Goal: Task Accomplishment & Management: Use online tool/utility

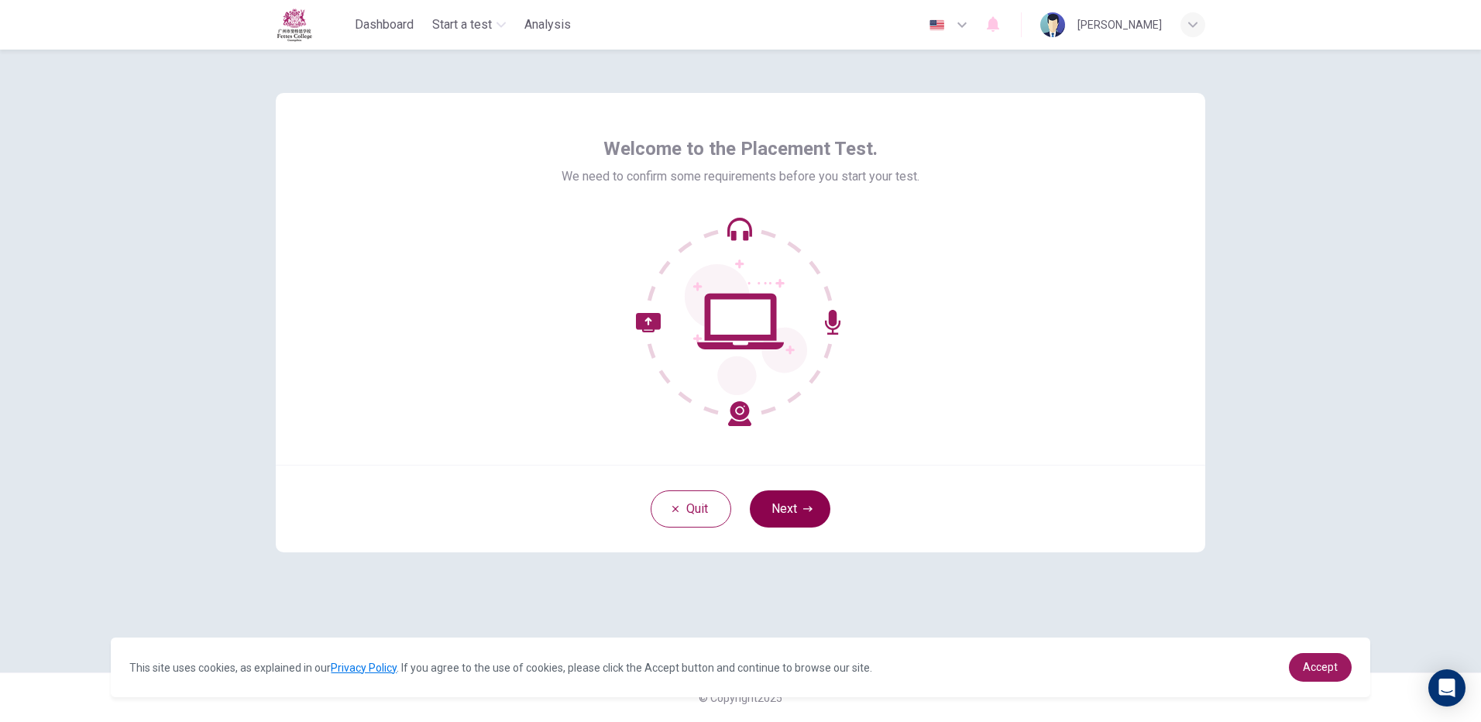
click at [790, 507] on button "Next" at bounding box center [790, 508] width 81 height 37
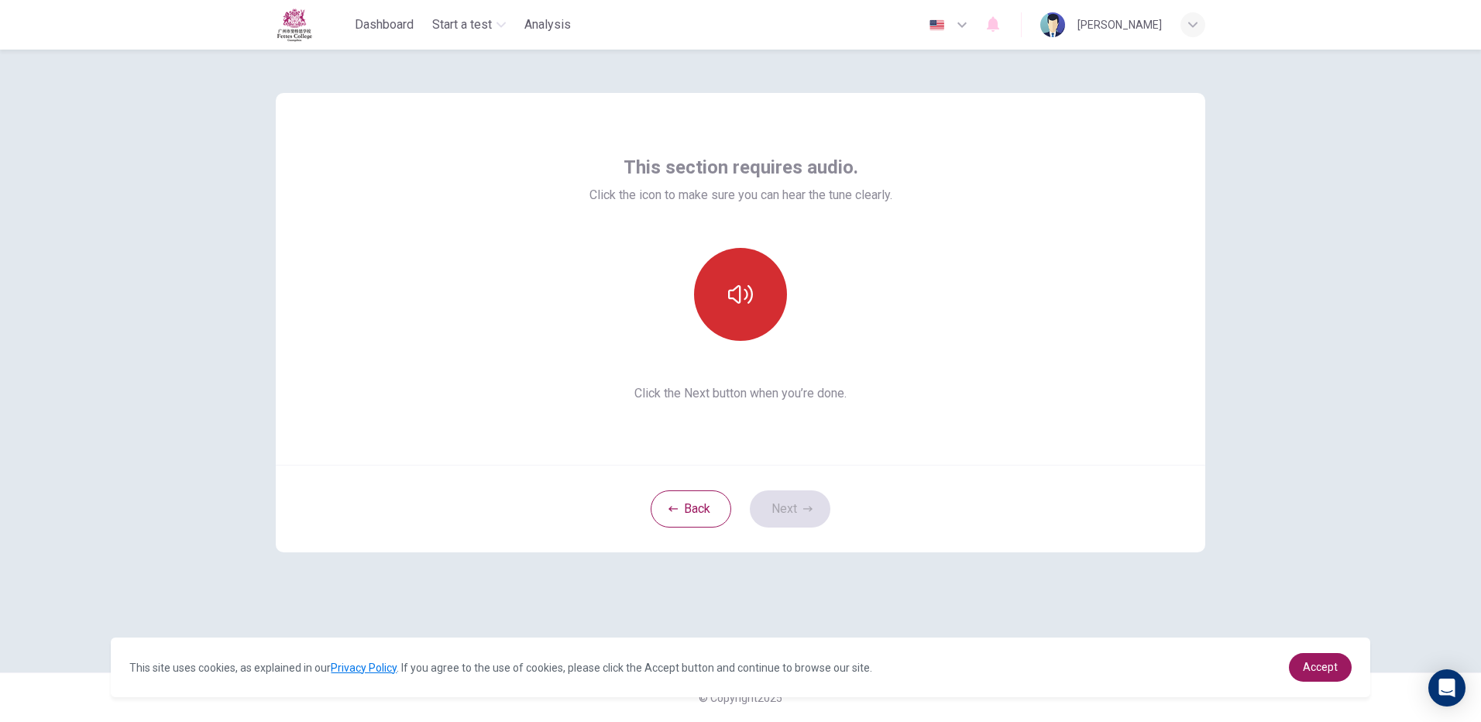
click at [766, 287] on button "button" at bounding box center [740, 294] width 93 height 93
click at [763, 326] on button "button" at bounding box center [740, 294] width 93 height 93
click at [762, 326] on button "button" at bounding box center [740, 294] width 93 height 93
click at [711, 284] on button "button" at bounding box center [740, 294] width 93 height 93
click at [760, 502] on button "Next" at bounding box center [790, 508] width 81 height 37
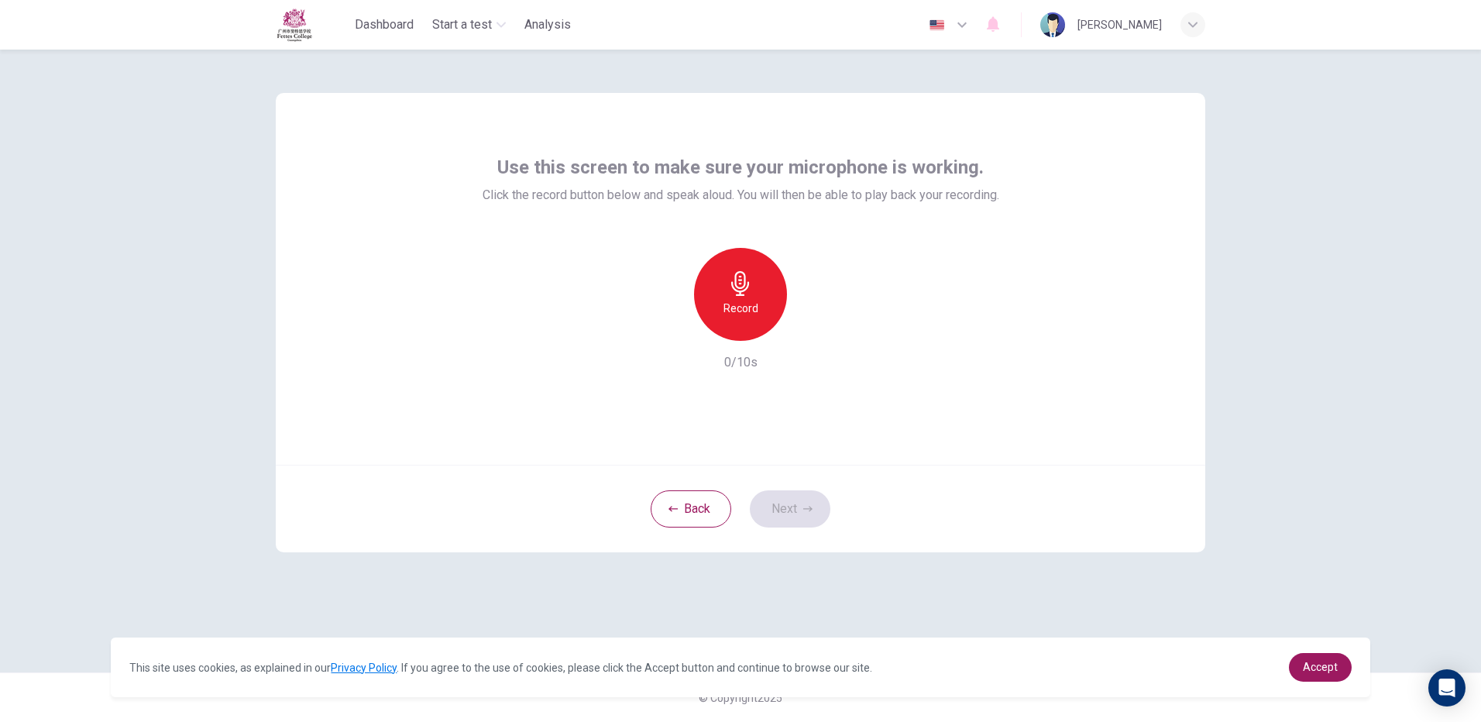
click at [756, 304] on h6 "Record" at bounding box center [741, 308] width 35 height 19
click at [711, 294] on div "Stop" at bounding box center [740, 294] width 93 height 93
click at [807, 332] on icon "button" at bounding box center [811, 328] width 15 height 15
click at [803, 517] on button "Next" at bounding box center [790, 508] width 81 height 37
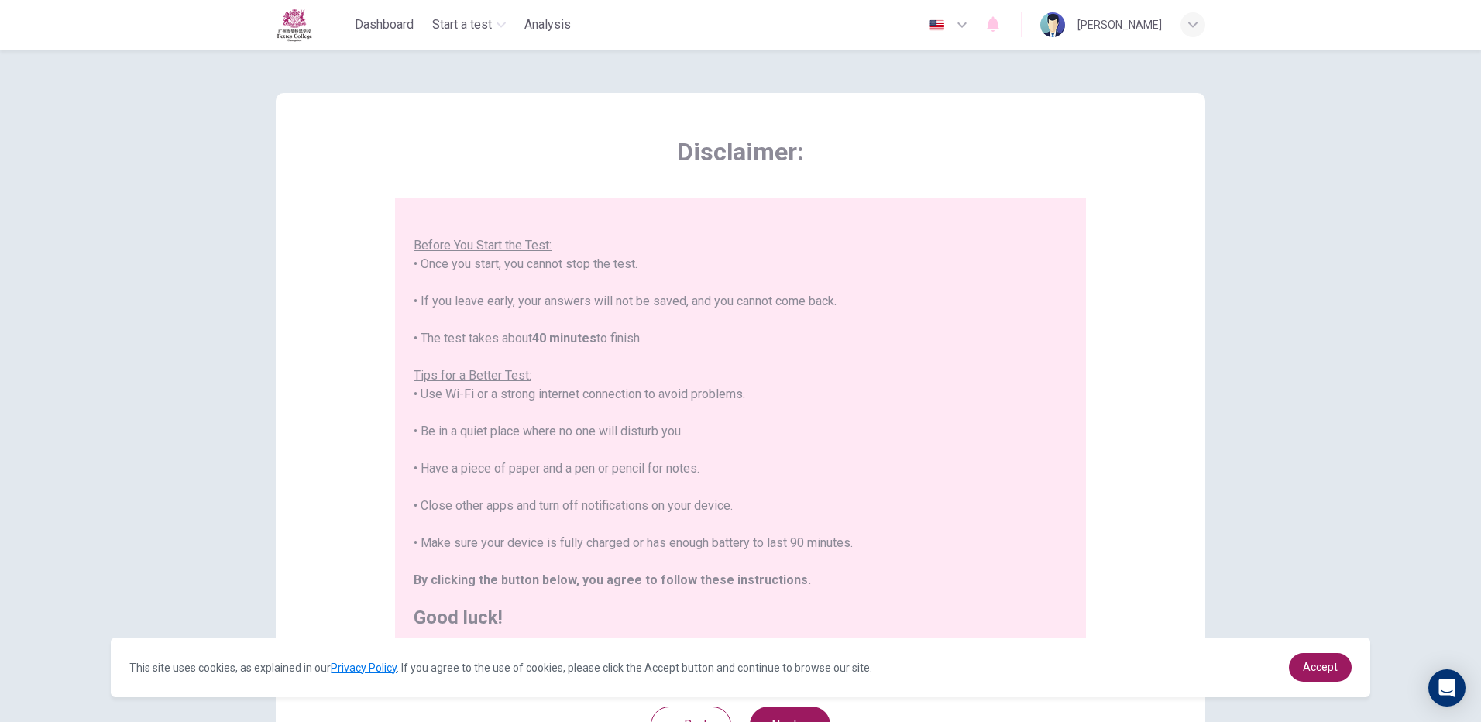
scroll to position [139, 0]
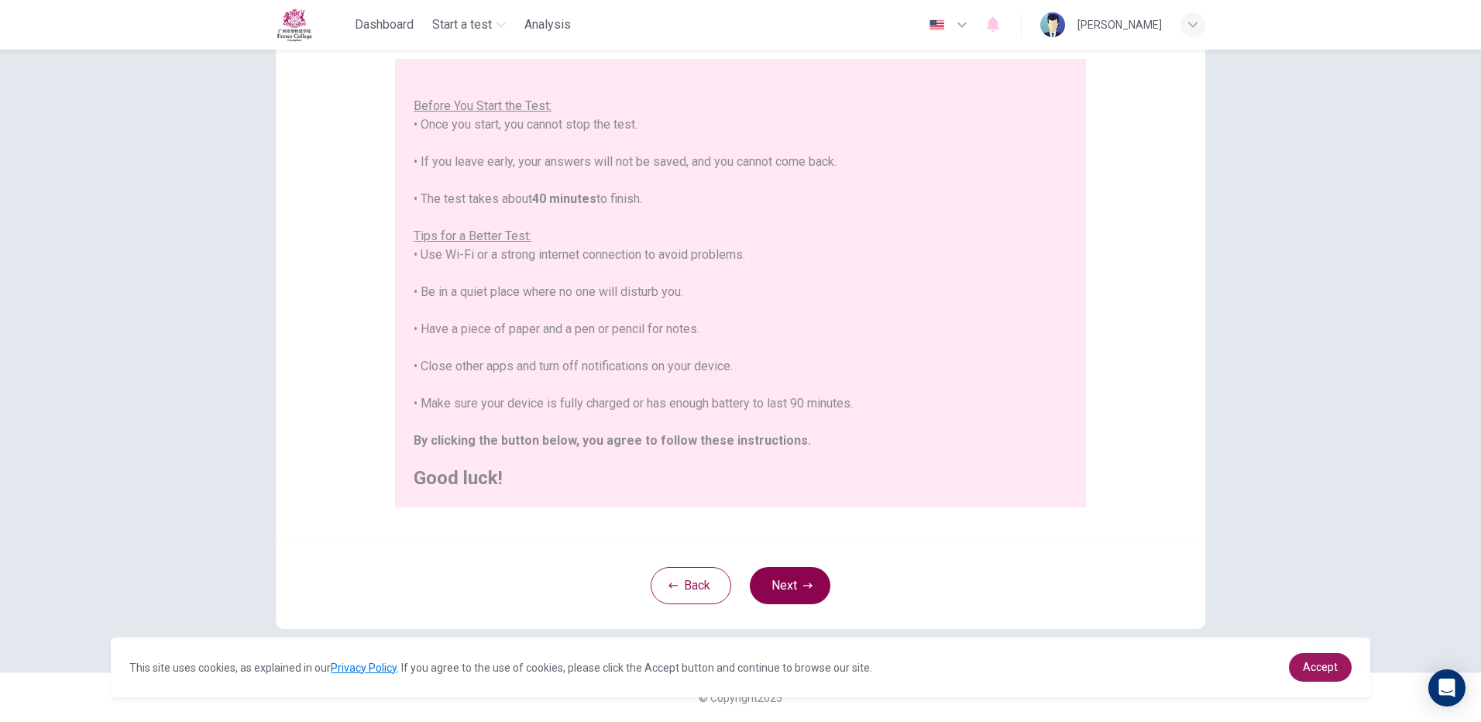
click at [790, 589] on button "Next" at bounding box center [790, 585] width 81 height 37
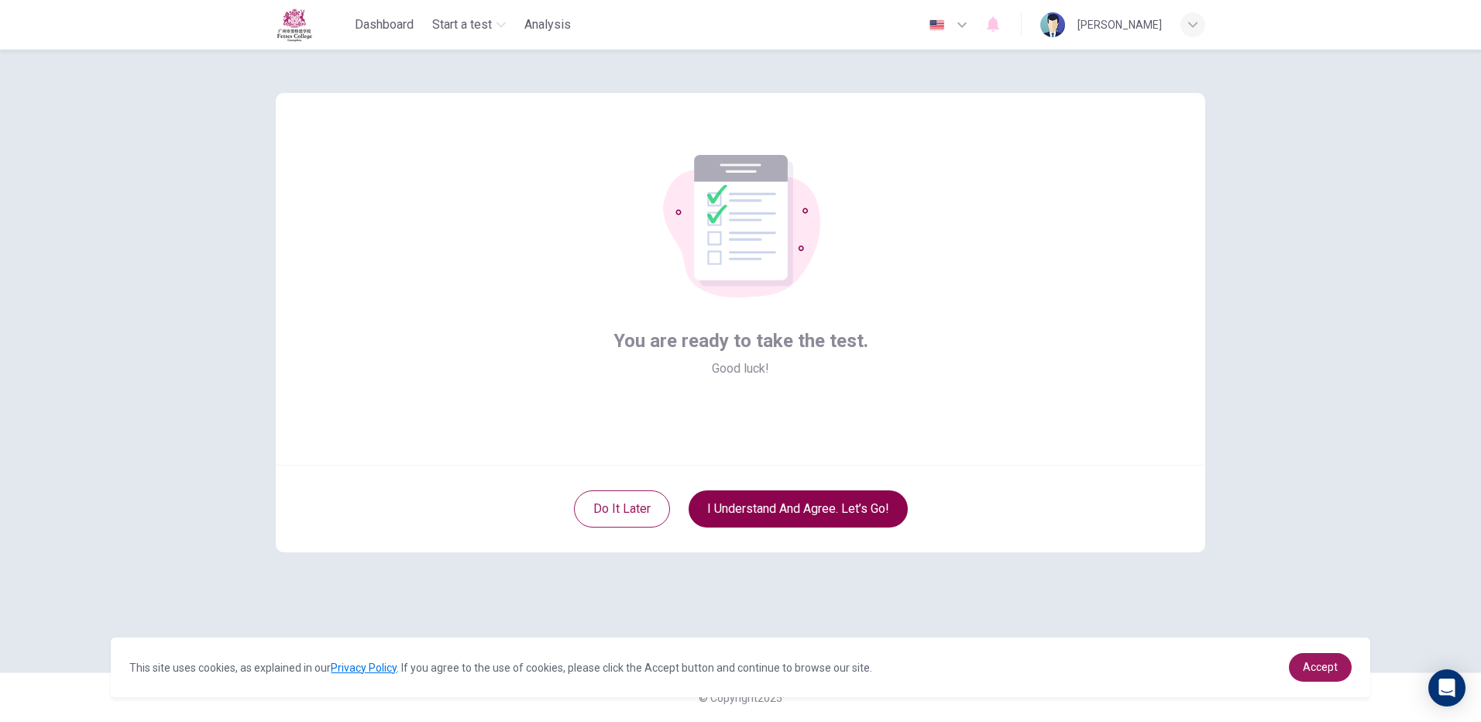
scroll to position [0, 0]
click at [779, 519] on button "I understand and agree. Let’s go!" at bounding box center [798, 508] width 219 height 37
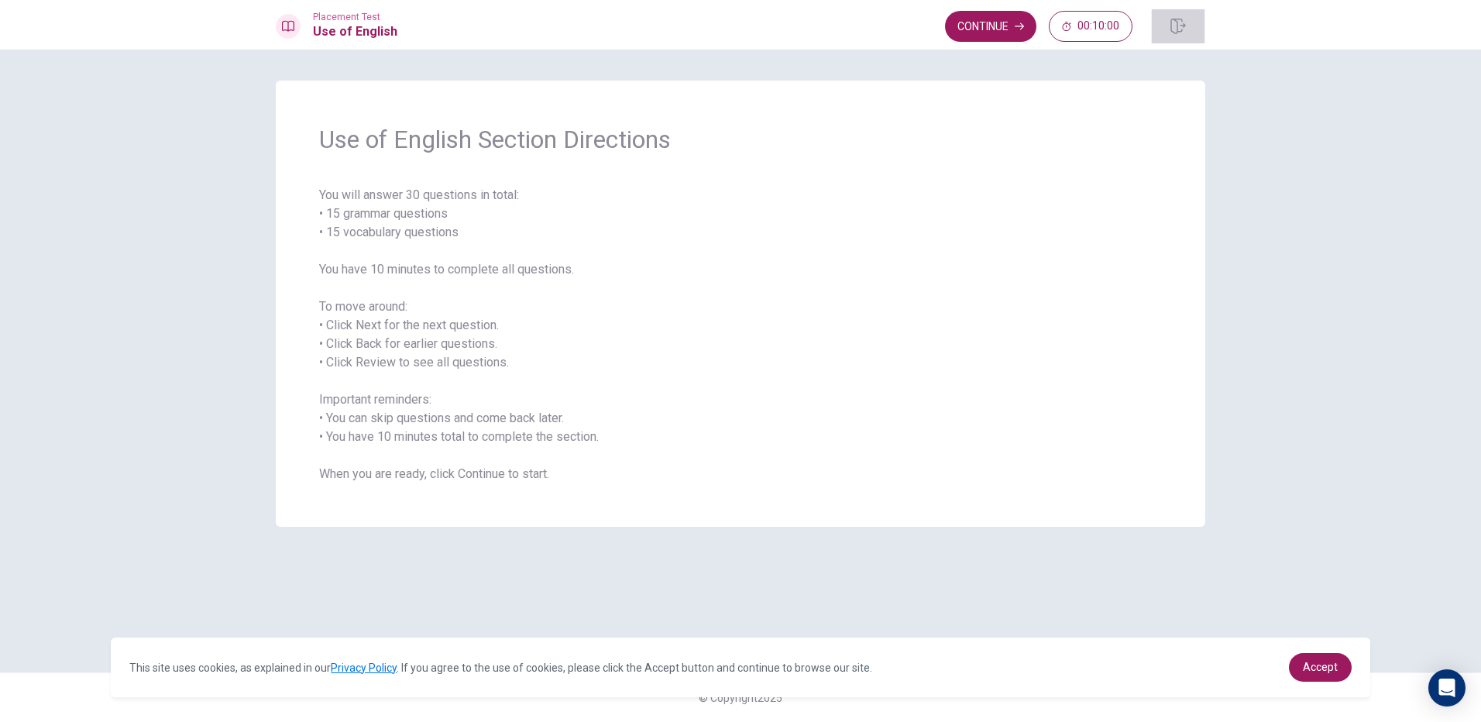
click at [1181, 26] on icon "button" at bounding box center [1178, 26] width 15 height 15
